Goal: Information Seeking & Learning: Learn about a topic

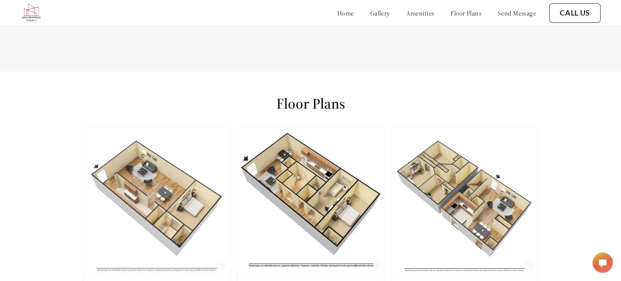
scroll to position [939, 0]
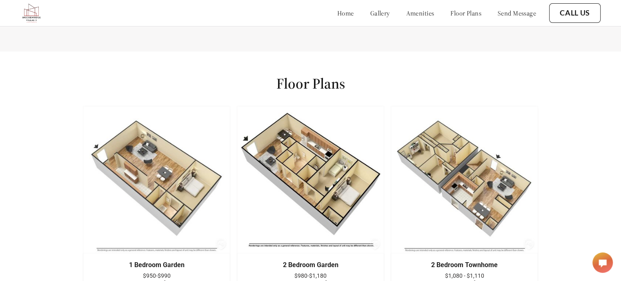
click at [370, 11] on link "gallery" at bounding box center [380, 13] width 20 height 8
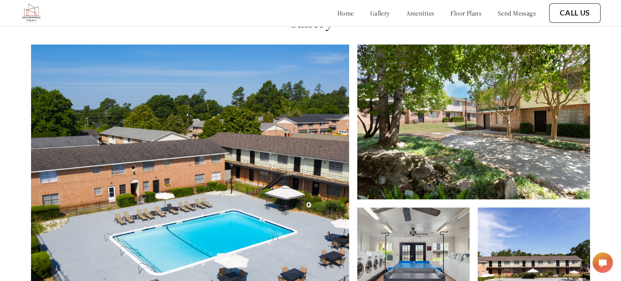
scroll to position [287, 0]
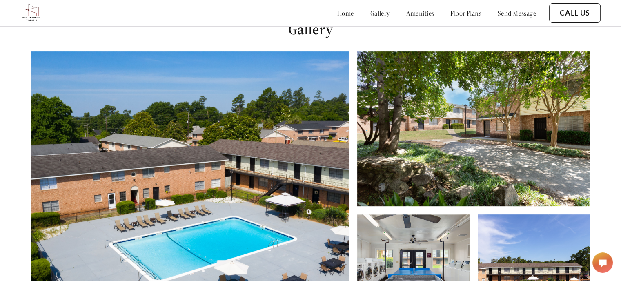
click at [432, 214] on div at bounding box center [473, 191] width 233 height 280
click at [427, 236] on img at bounding box center [413, 272] width 112 height 117
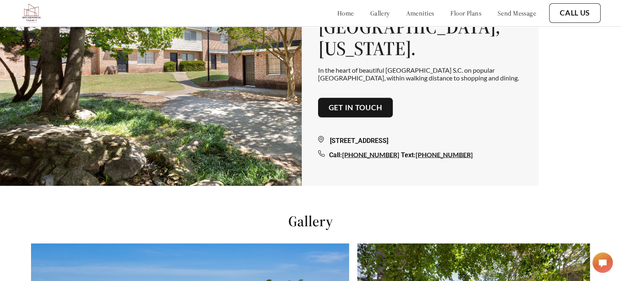
scroll to position [83, 0]
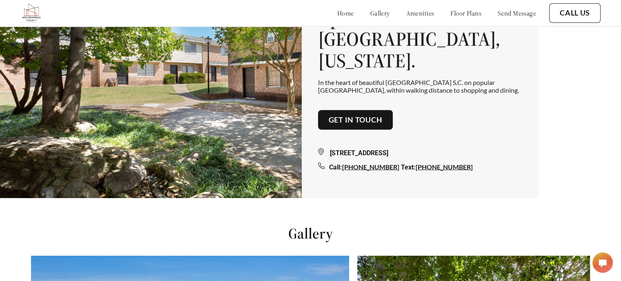
click at [409, 13] on link "amenities" at bounding box center [420, 13] width 28 height 8
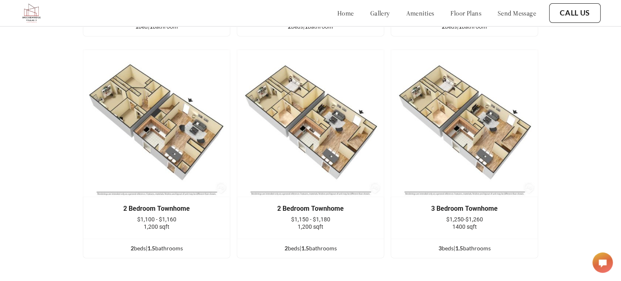
scroll to position [1217, 0]
